Goal: Find specific page/section: Find specific page/section

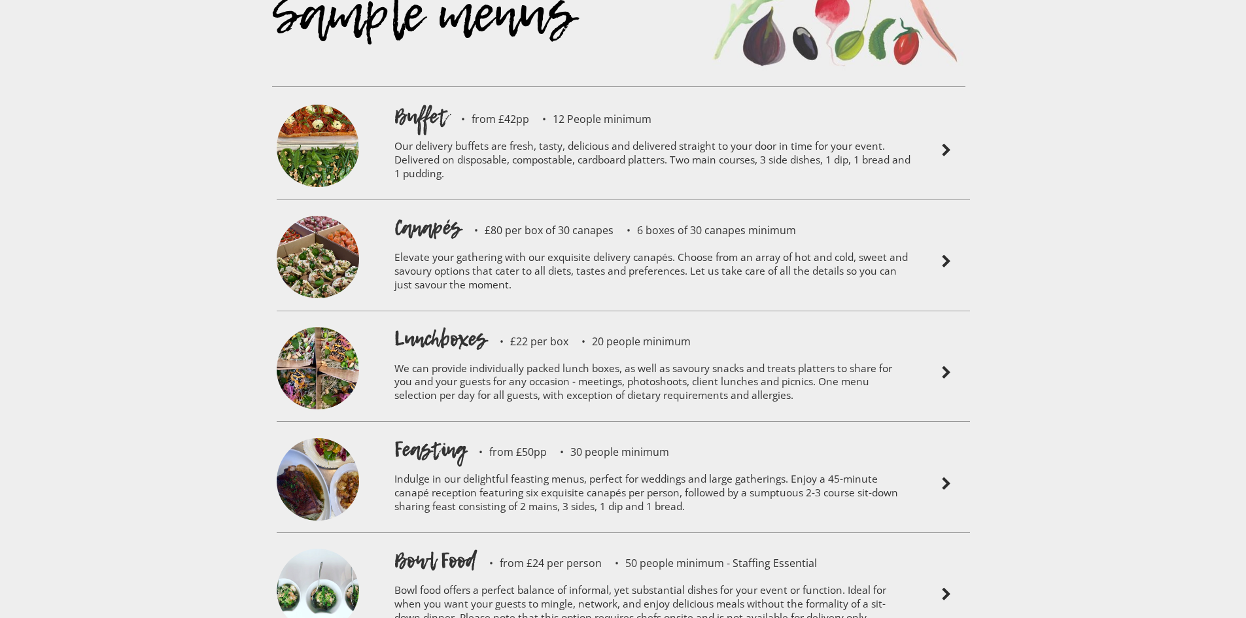
scroll to position [3008, 0]
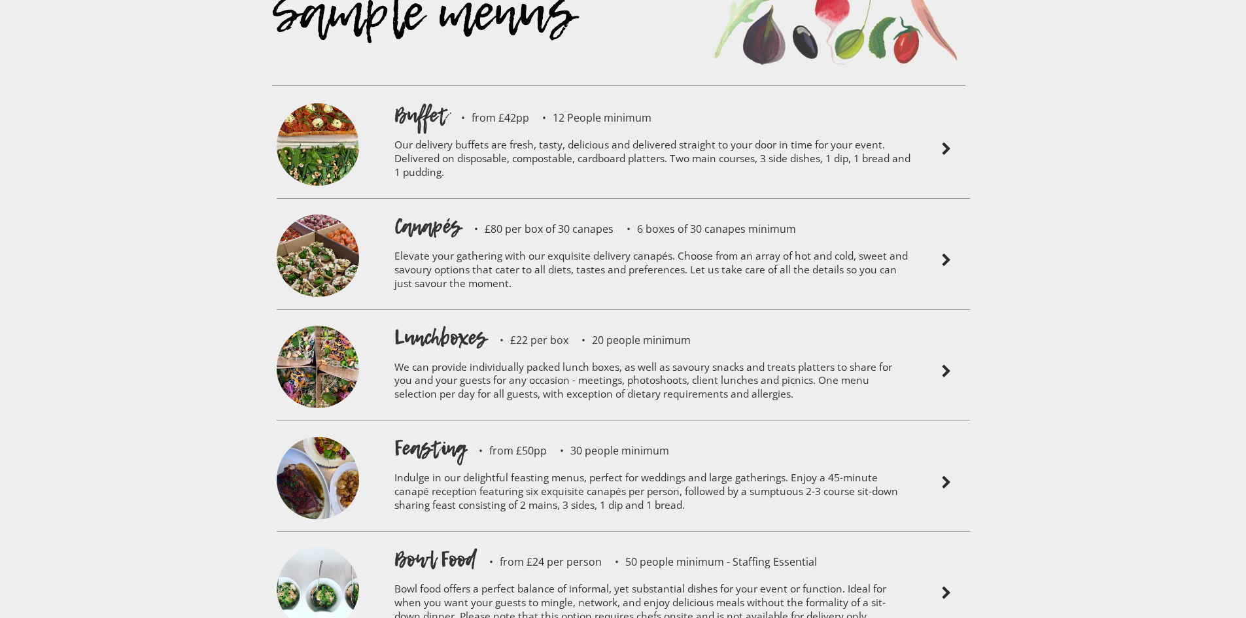
click at [307, 447] on img at bounding box center [318, 480] width 82 height 86
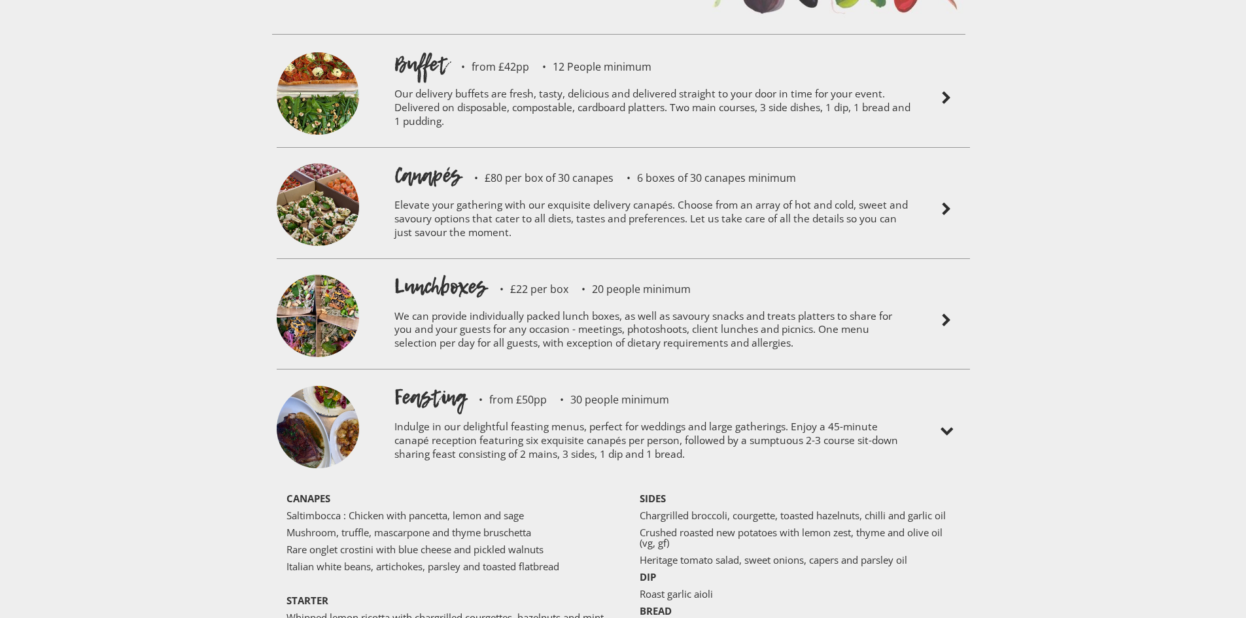
scroll to position [3204, 0]
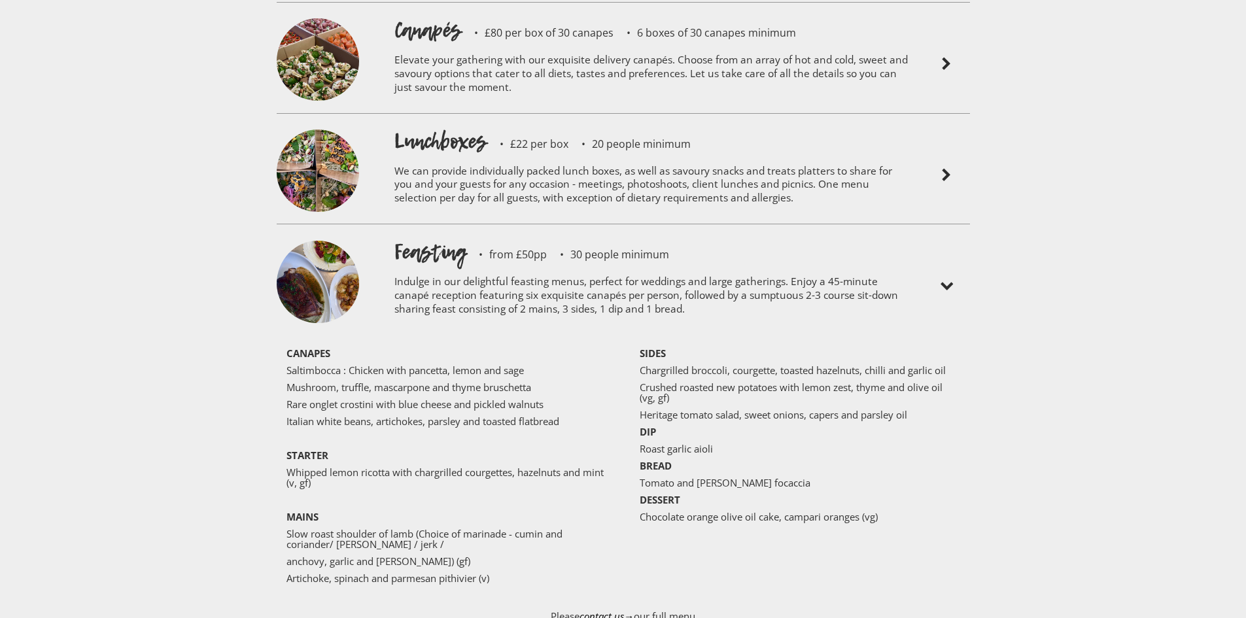
click at [314, 129] on img at bounding box center [318, 172] width 82 height 86
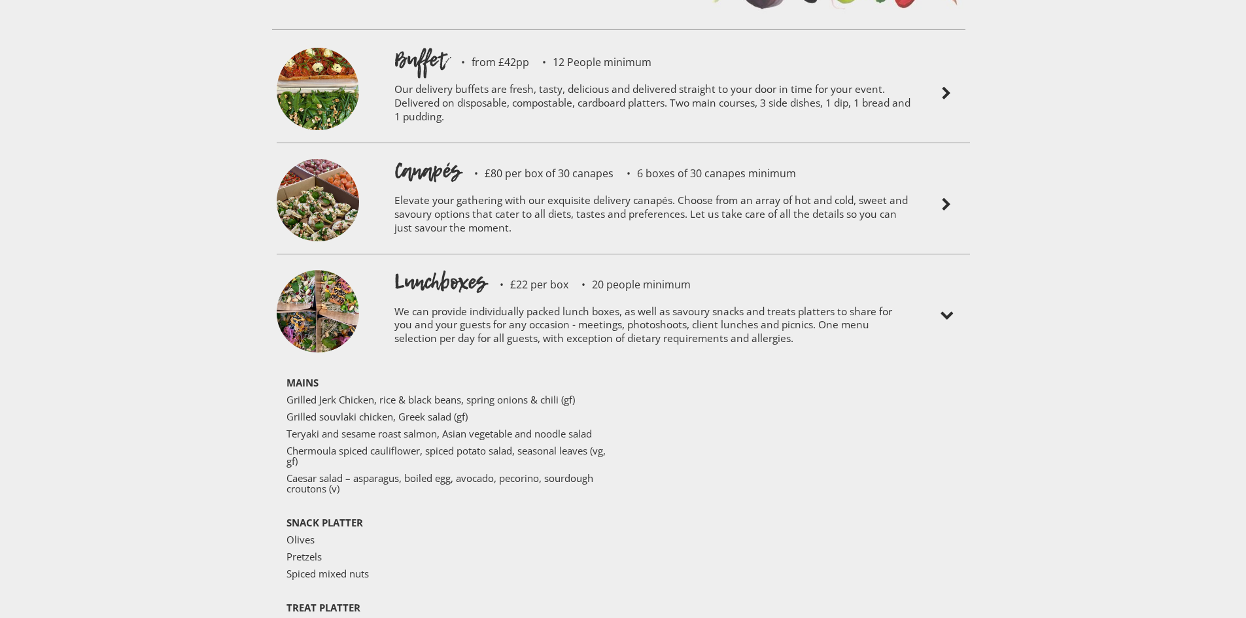
scroll to position [3008, 0]
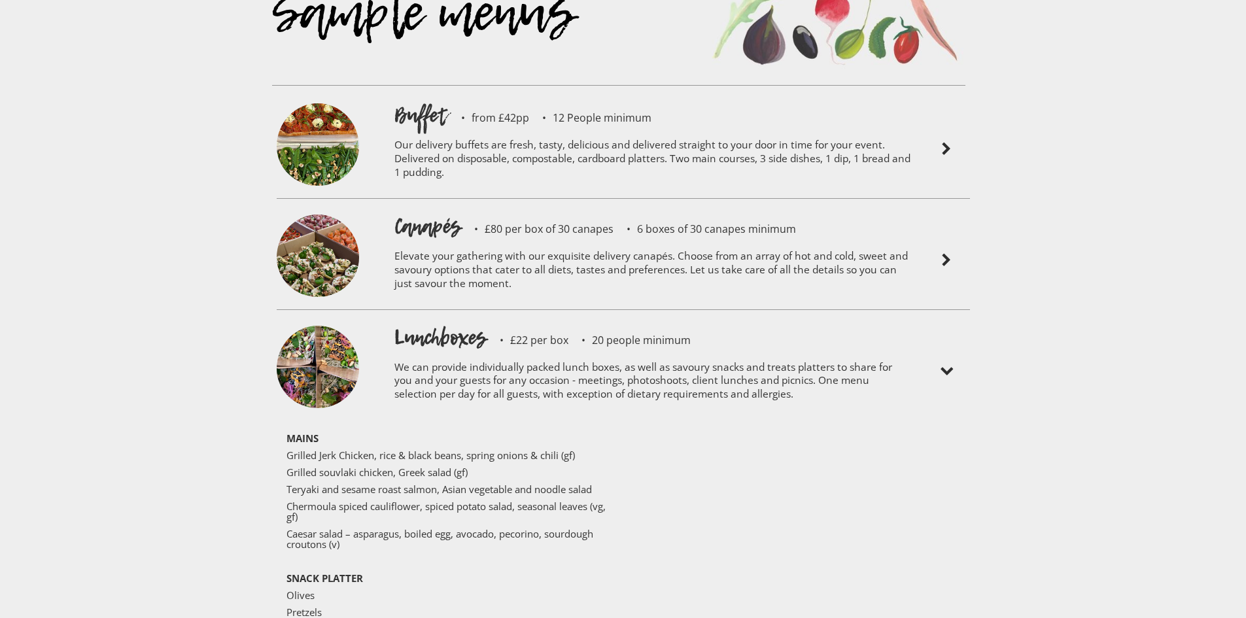
click at [423, 129] on p "Our delivery buffets are fresh, tasty, delicious and delivered straight to your…" at bounding box center [652, 160] width 517 height 62
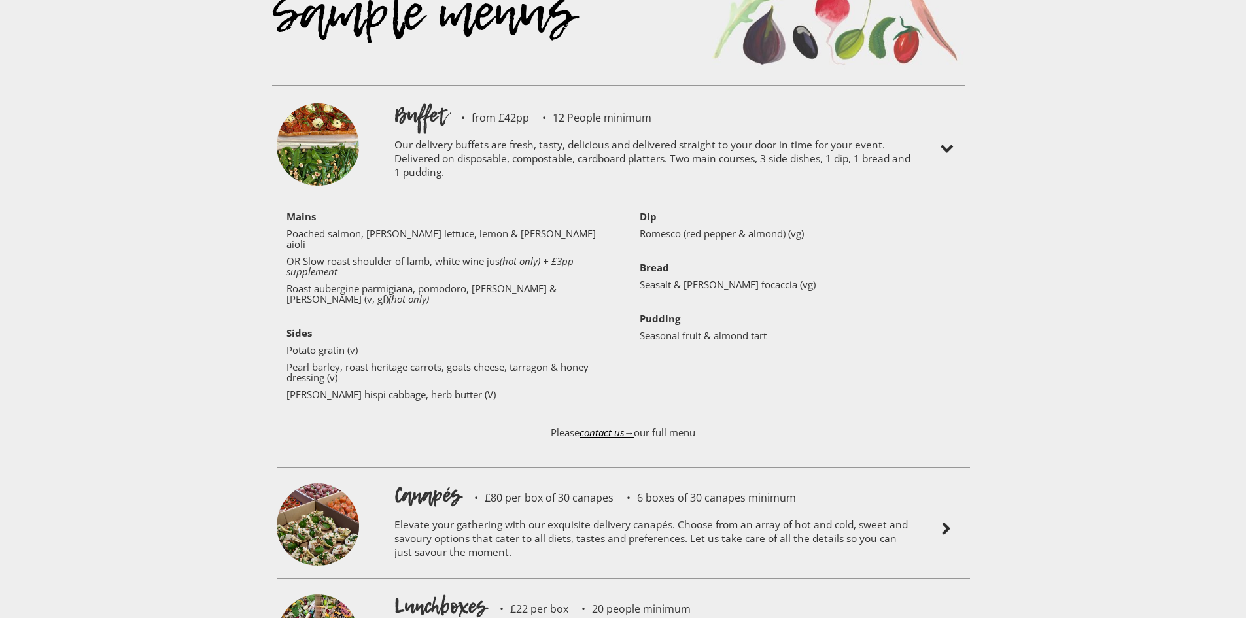
click at [302, 114] on img at bounding box center [318, 146] width 82 height 86
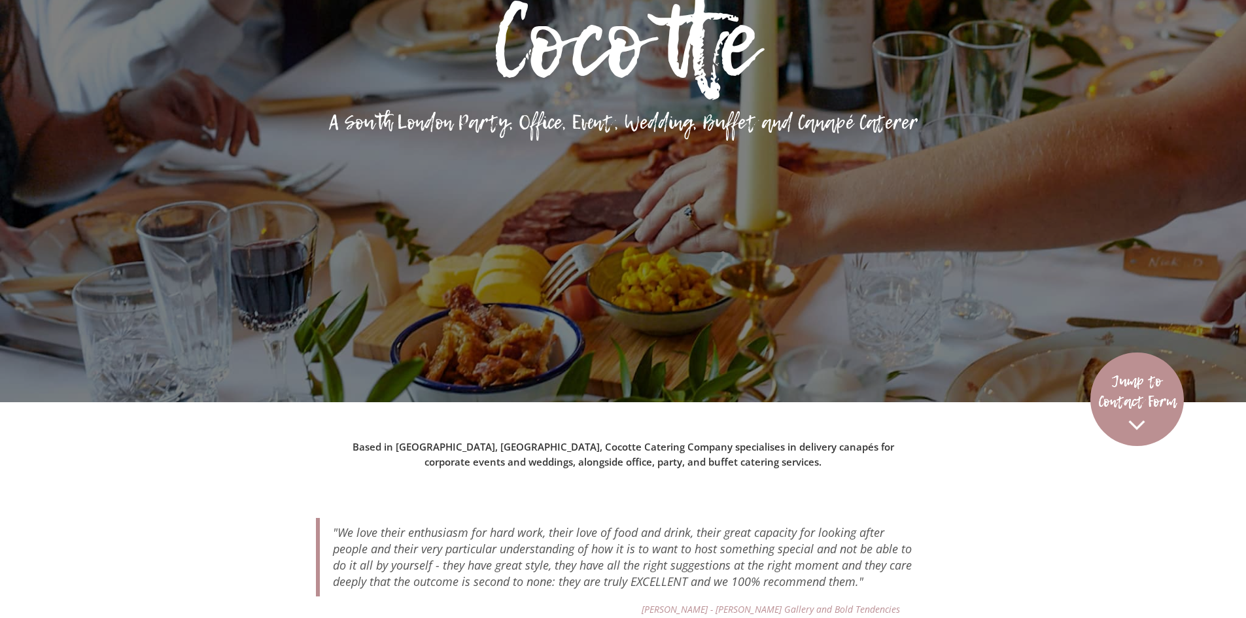
scroll to position [0, 0]
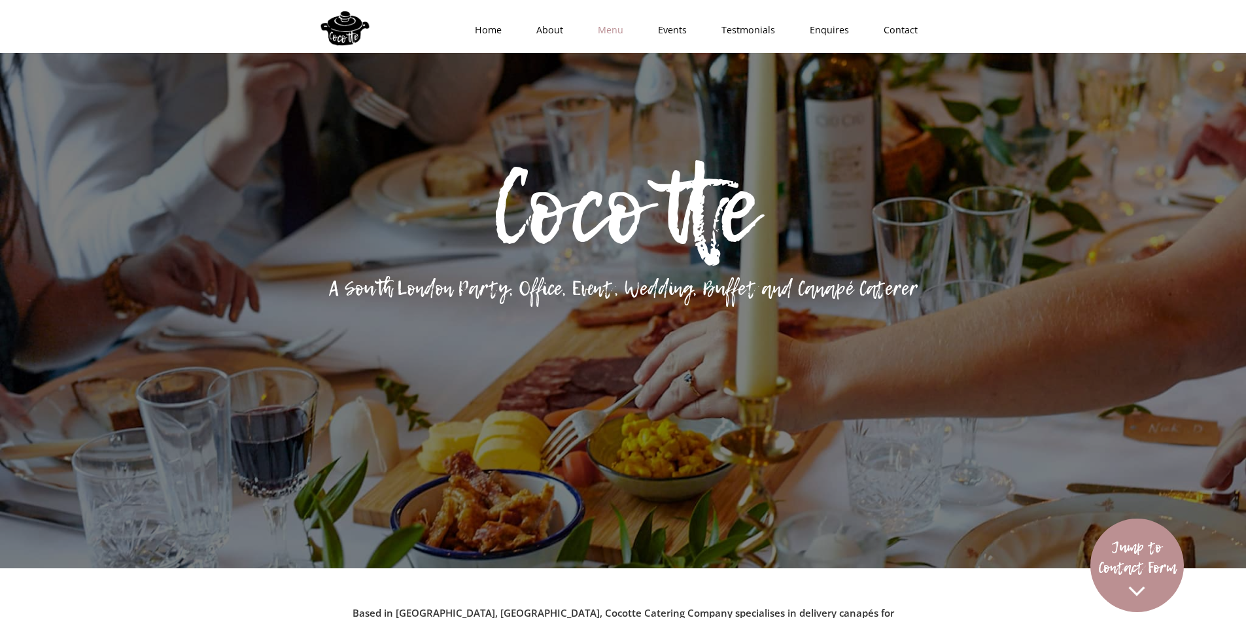
click at [605, 24] on link "Menu" at bounding box center [606, 29] width 60 height 39
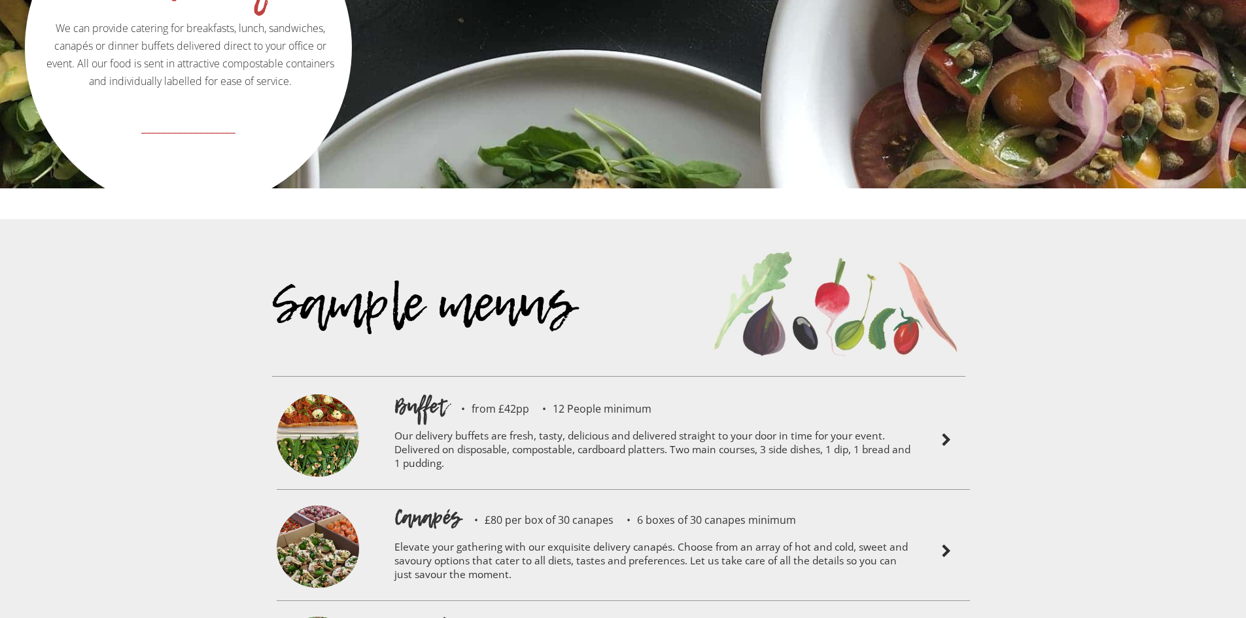
scroll to position [2738, 0]
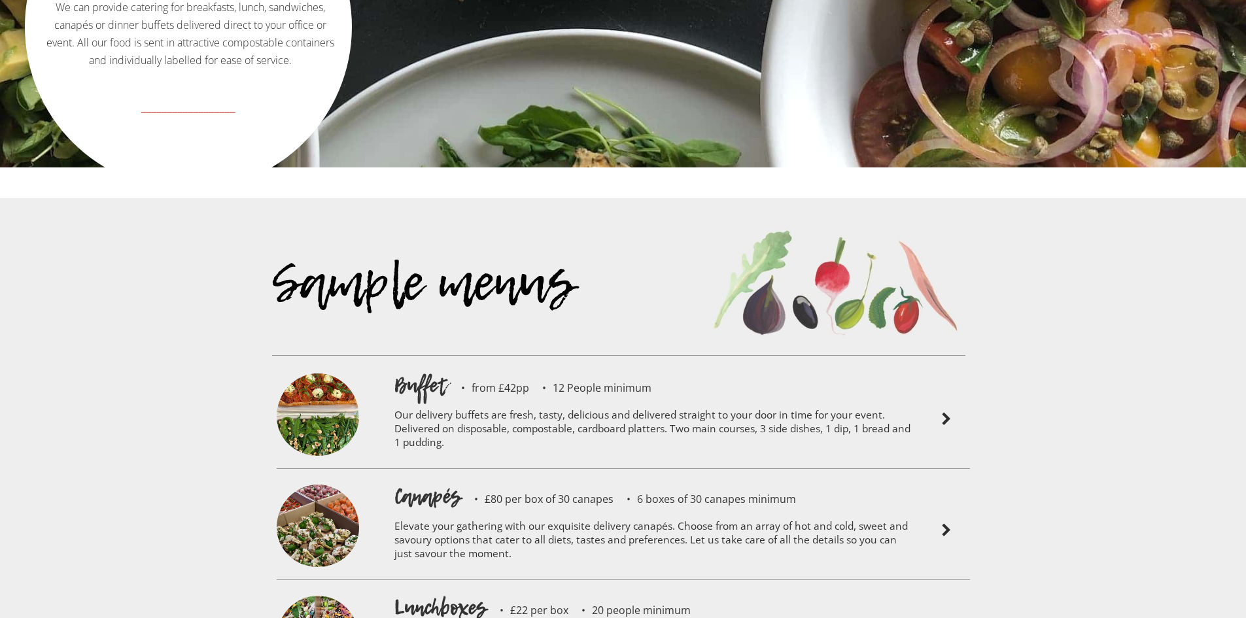
click at [581, 400] on p "Our delivery buffets are fresh, tasty, delicious and delivered straight to your…" at bounding box center [652, 431] width 517 height 62
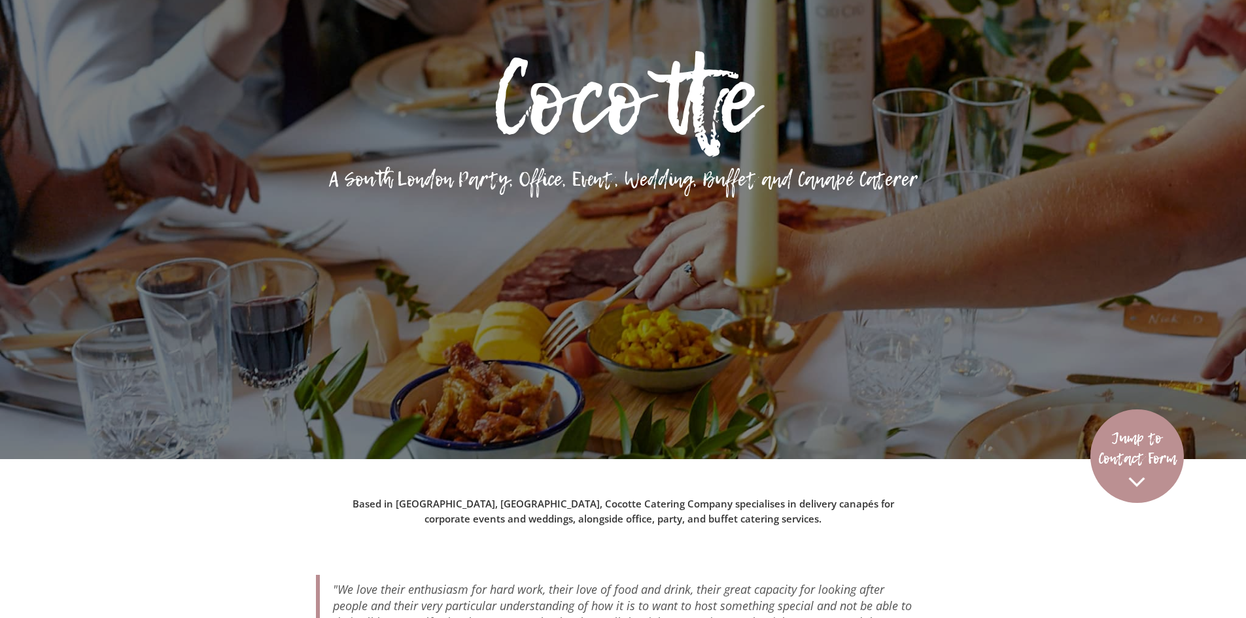
scroll to position [0, 0]
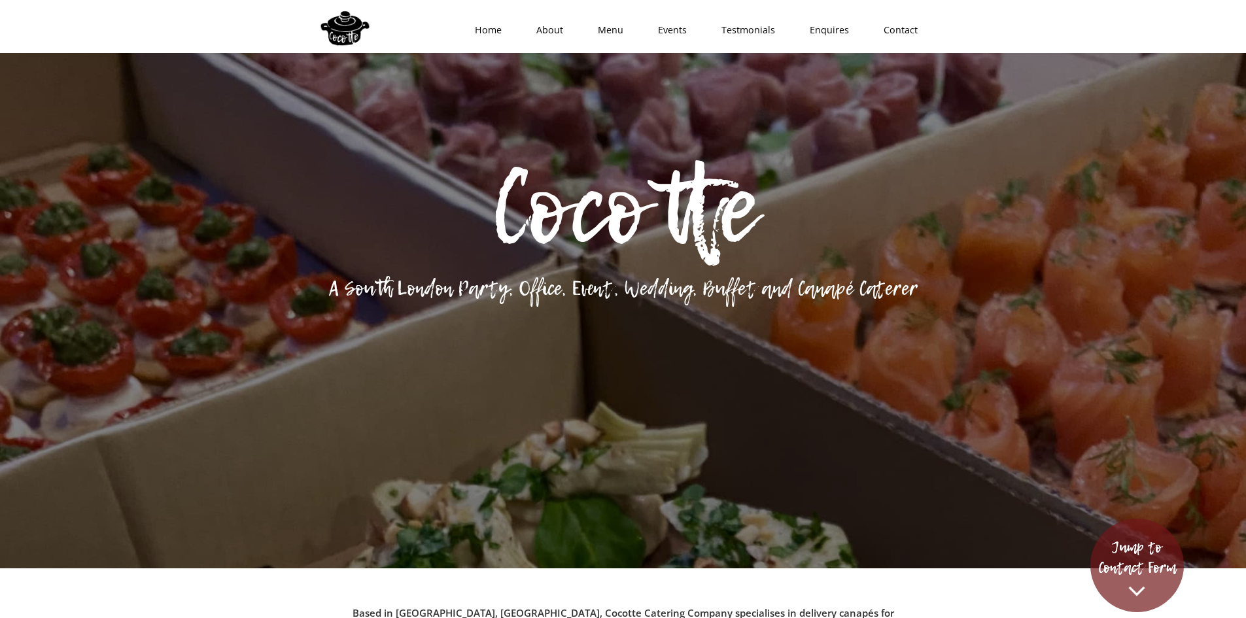
click at [1152, 568] on p "Jump to Contact Form" at bounding box center [1137, 557] width 78 height 41
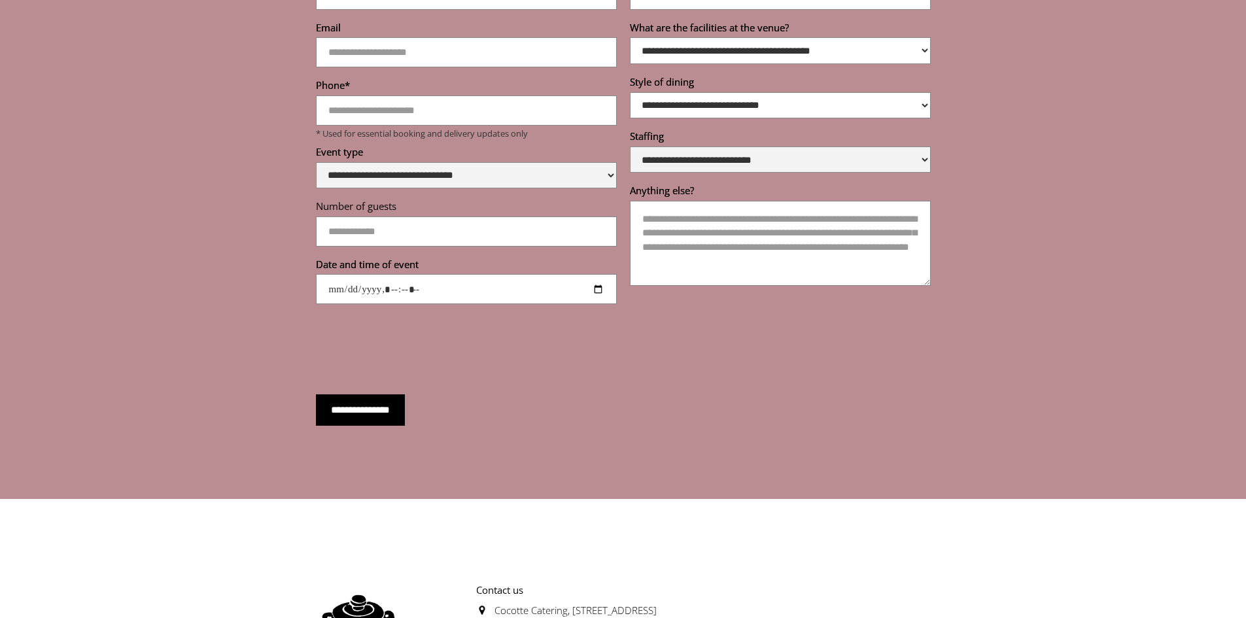
scroll to position [5669, 0]
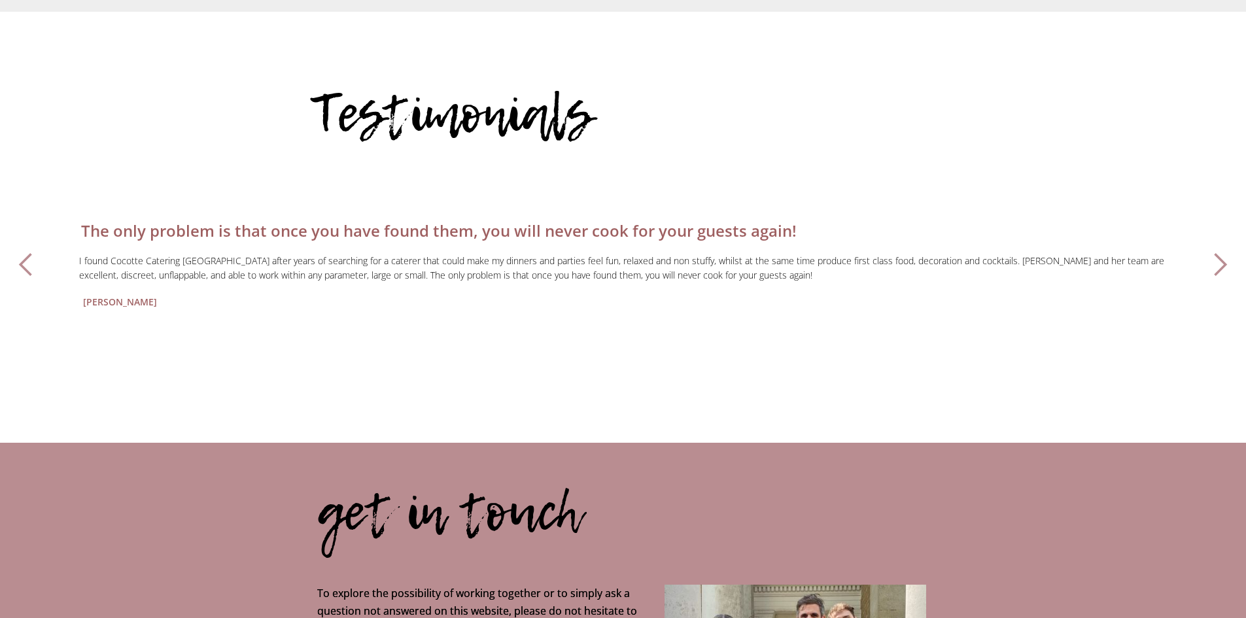
scroll to position [4740, 0]
